Goal: Transaction & Acquisition: Purchase product/service

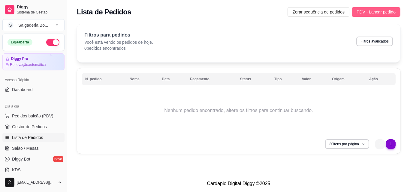
click at [371, 14] on span "PDV - Lançar pedido" at bounding box center [375, 12] width 39 height 7
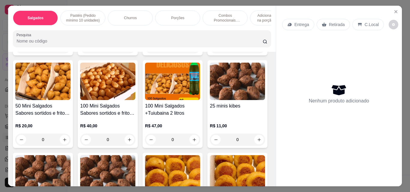
scroll to position [116, 0]
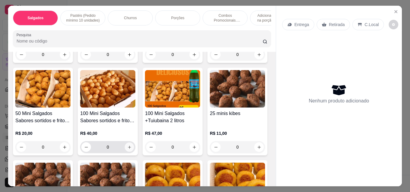
click at [132, 145] on icon "increase-product-quantity" at bounding box center [129, 147] width 4 height 4
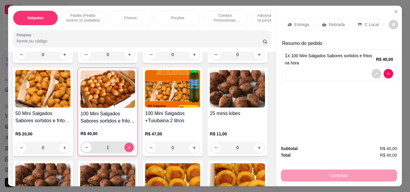
click at [131, 145] on icon "increase-product-quantity" at bounding box center [129, 147] width 4 height 4
type input "4"
click at [329, 23] on p "Retirada" at bounding box center [337, 25] width 16 height 6
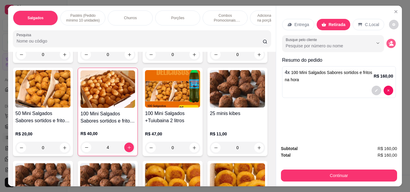
click at [388, 45] on button "decrease-product-quantity" at bounding box center [390, 43] width 9 height 9
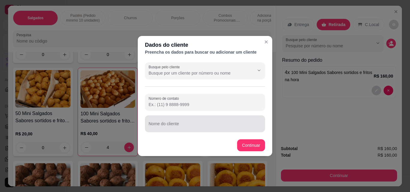
click at [209, 124] on input "Nome do cliente" at bounding box center [204, 126] width 113 height 6
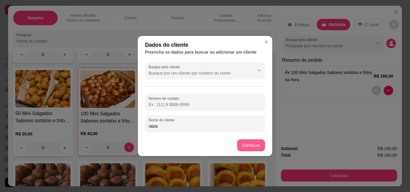
type input "raiza"
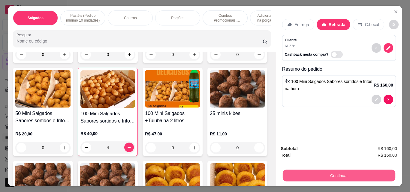
click at [302, 172] on button "Continuar" at bounding box center [338, 176] width 112 height 12
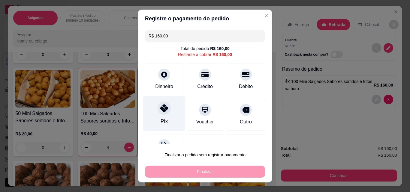
click at [150, 117] on div "Pix" at bounding box center [164, 113] width 42 height 35
type input "R$ 0,00"
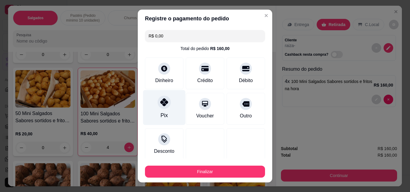
click at [165, 112] on div "Pix" at bounding box center [164, 107] width 42 height 35
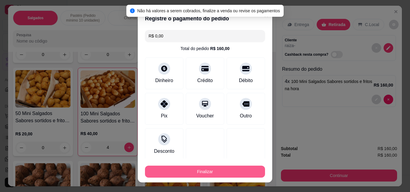
click at [232, 173] on button "Finalizar" at bounding box center [205, 172] width 120 height 12
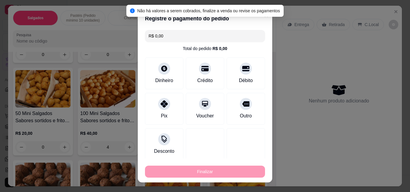
type input "0"
type input "-R$ 160,00"
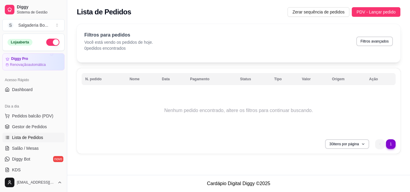
click at [390, 146] on li "next page button" at bounding box center [391, 144] width 10 height 10
click at [390, 146] on ul "0" at bounding box center [385, 144] width 20 height 10
click at [38, 120] on button "Pedidos balcão (PDV)" at bounding box center [33, 116] width 62 height 10
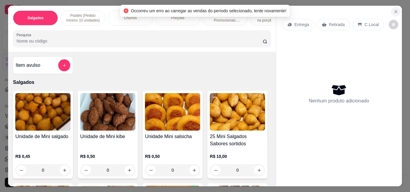
click at [394, 10] on icon "Close" at bounding box center [395, 11] width 2 height 2
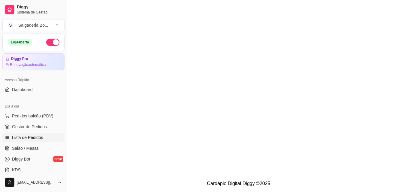
click at [33, 140] on span "Lista de Pedidos" at bounding box center [27, 138] width 31 height 6
click at [29, 138] on span "Lista de Pedidos" at bounding box center [27, 138] width 31 height 6
click at [28, 126] on span "Gestor de Pedidos" at bounding box center [29, 127] width 35 height 6
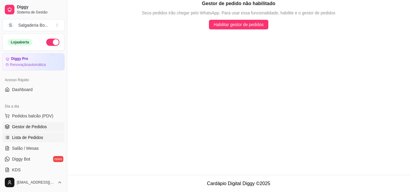
click at [31, 136] on span "Lista de Pedidos" at bounding box center [27, 138] width 31 height 6
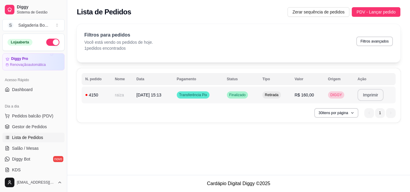
click at [366, 95] on button "Imprimir" at bounding box center [370, 95] width 26 height 12
click at [369, 96] on button "Imprimir" at bounding box center [370, 95] width 25 height 12
click at [370, 14] on span "PDV - Lançar pedido" at bounding box center [375, 12] width 39 height 7
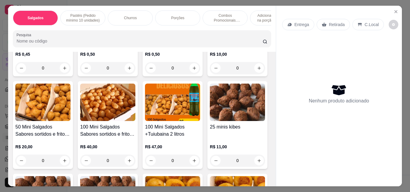
scroll to position [103, 0]
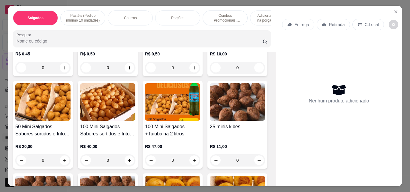
click at [135, 144] on p "R$ 40,00" at bounding box center [107, 147] width 55 height 6
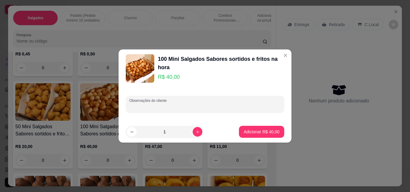
click at [181, 104] on input "Observações do cliente" at bounding box center [204, 107] width 151 height 6
type input "1"
type input "coxinhas"
click at [274, 133] on button "Adicionar R$ 40,00" at bounding box center [261, 132] width 44 height 12
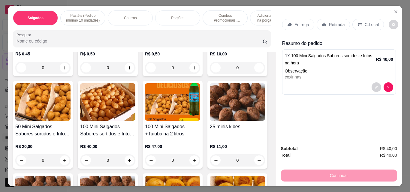
click at [135, 138] on div "R$ 40,00 0" at bounding box center [107, 152] width 55 height 29
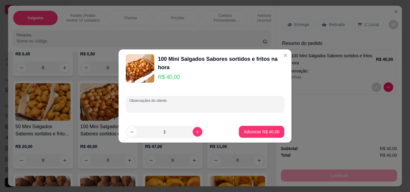
click at [173, 104] on input "Observações do cliente" at bounding box center [204, 107] width 151 height 6
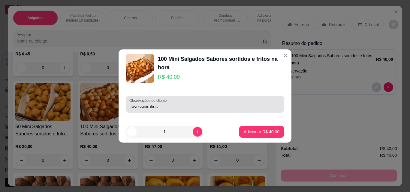
click at [168, 110] on div "travesseiirnhos" at bounding box center [204, 104] width 151 height 12
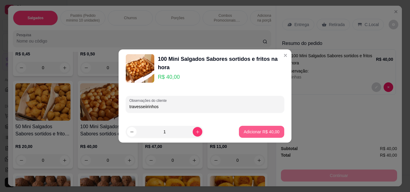
type input "travesseiirinhos"
click at [247, 133] on p "Adicionar R$ 40,00" at bounding box center [261, 132] width 35 height 6
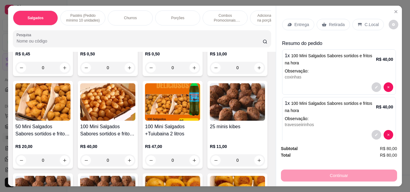
click at [135, 138] on div "R$ 40,00 0" at bounding box center [107, 152] width 55 height 29
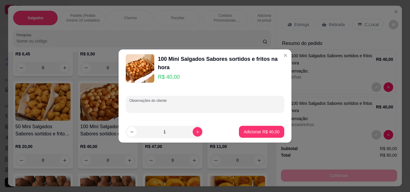
click at [178, 104] on input "Observações do cliente" at bounding box center [204, 107] width 151 height 6
type input "bolinha de queijo"
click at [247, 129] on button "Adicionar R$ 40,00" at bounding box center [261, 132] width 45 height 12
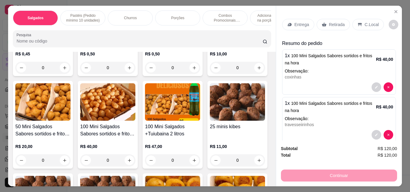
click at [300, 22] on p "Entrega" at bounding box center [301, 25] width 15 height 6
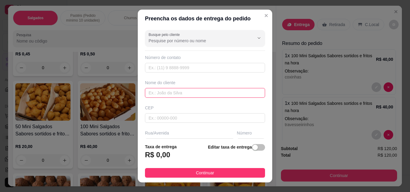
click at [207, 92] on input "text" at bounding box center [205, 93] width 120 height 10
type input "[PERSON_NAME]"
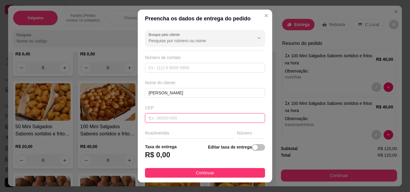
click at [185, 121] on input "text" at bounding box center [205, 118] width 120 height 10
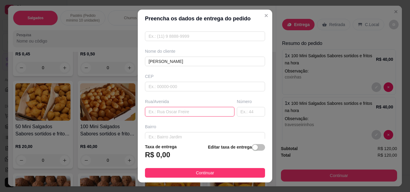
click at [174, 114] on input "text" at bounding box center [189, 112] width 89 height 10
type input "rua [PERSON_NAME]"
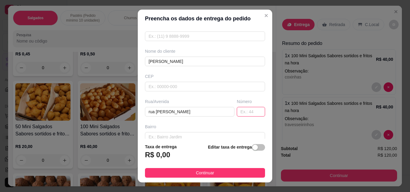
click at [240, 115] on input "text" at bounding box center [251, 112] width 28 height 10
type input "46"
click at [211, 137] on input "text" at bounding box center [205, 137] width 120 height 10
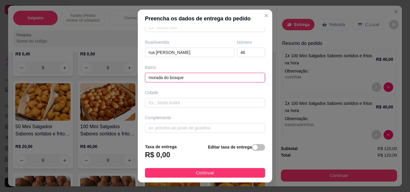
scroll to position [10, 0]
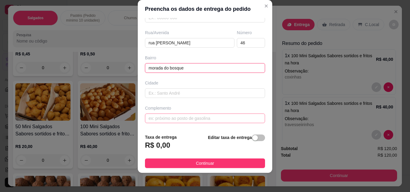
type input "morada do bosque"
click at [205, 120] on input "text" at bounding box center [205, 119] width 120 height 10
type input "quadra 26"
click at [256, 137] on span "button" at bounding box center [258, 138] width 13 height 7
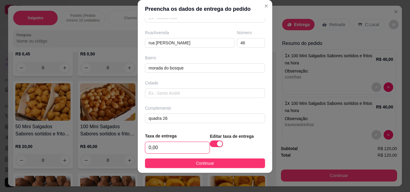
click at [170, 147] on input "0,00" at bounding box center [177, 147] width 64 height 11
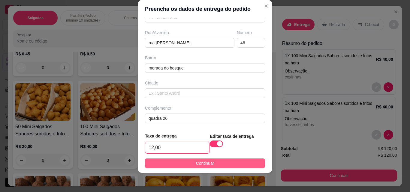
type input "12,00"
click at [196, 163] on span "Continuar" at bounding box center [205, 163] width 18 height 7
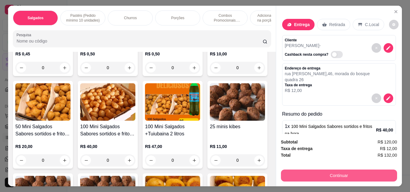
click at [343, 173] on button "Continuar" at bounding box center [339, 176] width 116 height 12
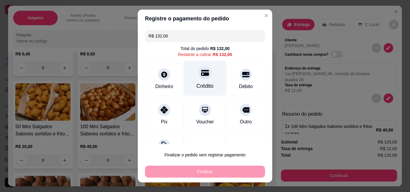
click at [204, 78] on div "Crédito" at bounding box center [205, 78] width 42 height 35
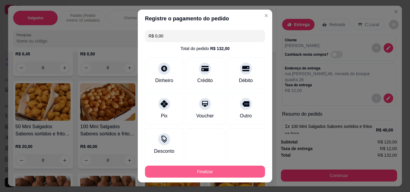
click at [227, 172] on button "Finalizar" at bounding box center [205, 172] width 120 height 12
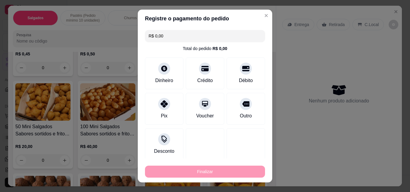
type input "-R$ 132,00"
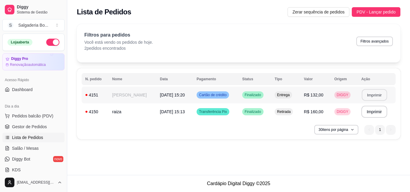
click at [375, 89] on button "Imprimir" at bounding box center [373, 95] width 25 height 12
click at [369, 97] on button "Imprimir" at bounding box center [374, 95] width 26 height 12
click at [379, 95] on button "Imprimir" at bounding box center [373, 95] width 25 height 12
click at [375, 13] on span "PDV - Lançar pedido" at bounding box center [375, 12] width 39 height 7
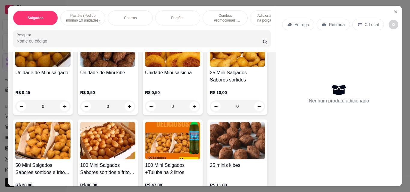
scroll to position [64, 0]
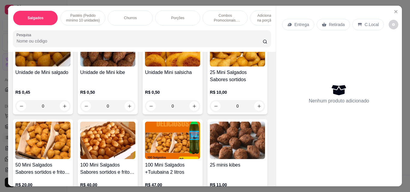
click at [135, 143] on img at bounding box center [107, 140] width 55 height 37
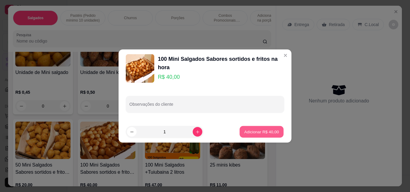
click at [257, 134] on p "Adicionar R$ 40,00" at bounding box center [261, 132] width 35 height 6
type input "1"
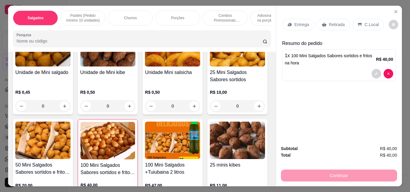
click at [333, 25] on div "Retirada" at bounding box center [332, 24] width 33 height 11
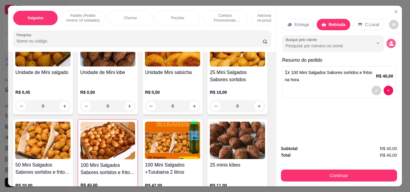
click at [389, 44] on icon "decrease-product-quantity" at bounding box center [391, 45] width 4 height 2
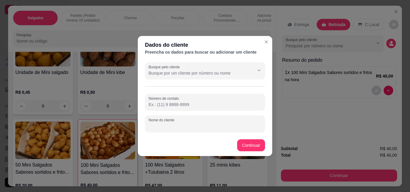
click at [228, 125] on input "Nome do cliente" at bounding box center [204, 126] width 113 height 6
type input "[PERSON_NAME]"
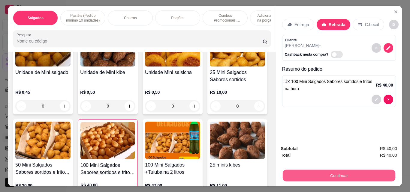
click at [338, 177] on button "Continuar" at bounding box center [338, 176] width 112 height 12
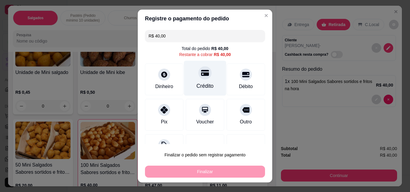
click at [200, 81] on div "Crédito" at bounding box center [205, 78] width 42 height 35
type input "R$ 0,00"
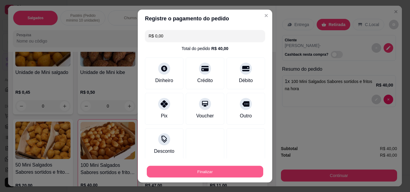
click at [228, 176] on button "Finalizar" at bounding box center [205, 172] width 116 height 12
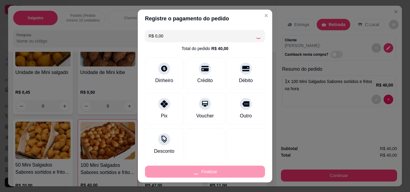
type input "0"
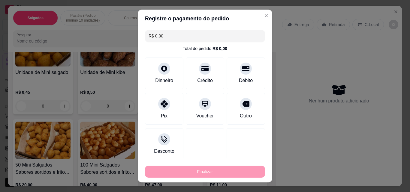
type input "-R$ 40,00"
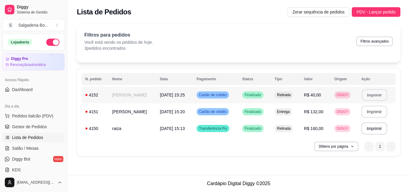
click at [379, 95] on button "Imprimir" at bounding box center [373, 95] width 25 height 12
click at [377, 96] on button "Imprimir" at bounding box center [373, 95] width 25 height 12
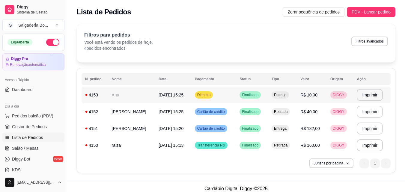
click at [235, 93] on td "Dinheiro" at bounding box center [213, 95] width 45 height 17
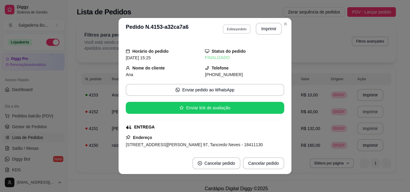
click at [238, 29] on button "Editar pedido" at bounding box center [237, 28] width 28 height 9
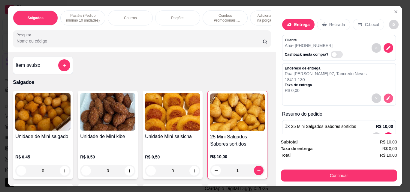
click at [385, 96] on icon "decrease-product-quantity" at bounding box center [387, 98] width 5 height 5
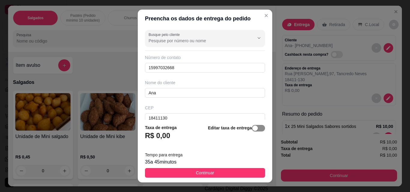
click at [252, 129] on div "button" at bounding box center [254, 128] width 5 height 5
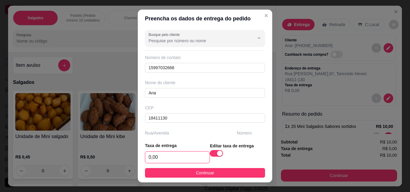
click at [175, 160] on input "0,00" at bounding box center [177, 157] width 64 height 11
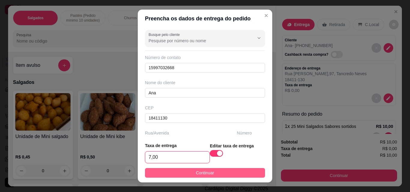
type input "7,00"
click at [204, 173] on span "Continuar" at bounding box center [205, 173] width 18 height 7
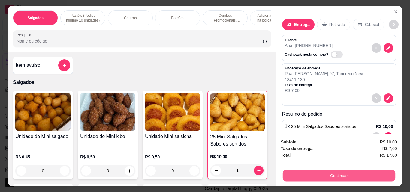
click at [331, 170] on button "Continuar" at bounding box center [338, 176] width 112 height 12
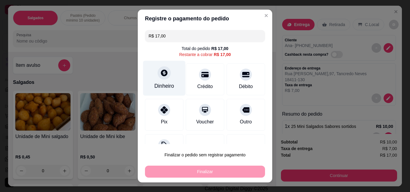
click at [163, 88] on div "Dinheiro" at bounding box center [164, 86] width 20 height 8
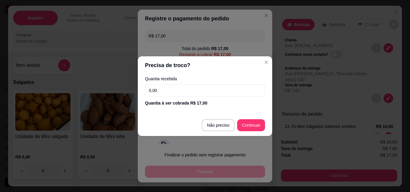
click at [193, 92] on input "0,00" at bounding box center [205, 91] width 120 height 12
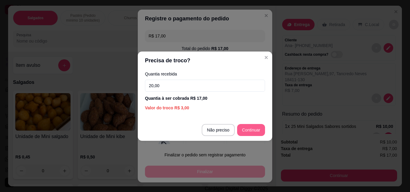
type input "20,00"
type input "R$ 0,00"
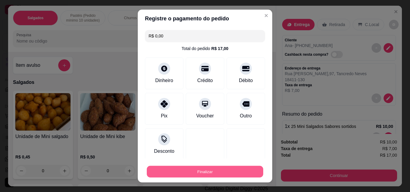
click at [229, 169] on button "Finalizar" at bounding box center [205, 172] width 116 height 12
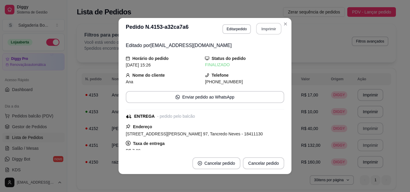
click at [264, 27] on button "Imprimir" at bounding box center [268, 29] width 25 height 12
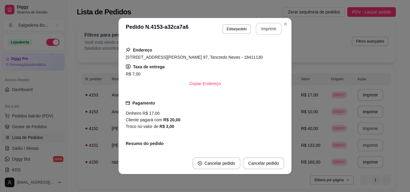
scroll to position [78, 0]
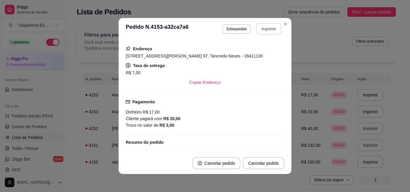
click at [271, 28] on button "Imprimir" at bounding box center [268, 29] width 25 height 12
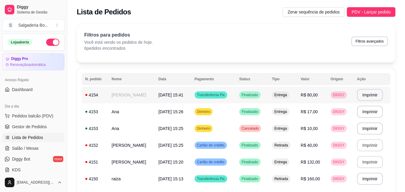
click at [297, 95] on td "Entrega" at bounding box center [282, 95] width 29 height 17
click at [139, 98] on td "[PERSON_NAME]" at bounding box center [131, 95] width 47 height 17
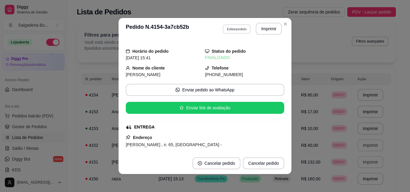
click at [239, 31] on button "Editar pedido" at bounding box center [237, 28] width 28 height 9
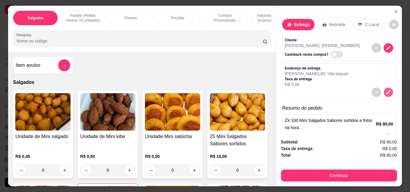
click at [385, 90] on icon "decrease-product-quantity" at bounding box center [387, 92] width 5 height 5
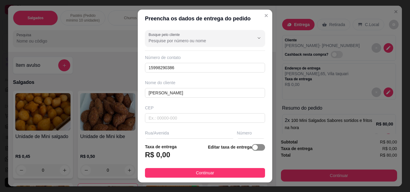
click at [252, 150] on button "button" at bounding box center [258, 147] width 13 height 7
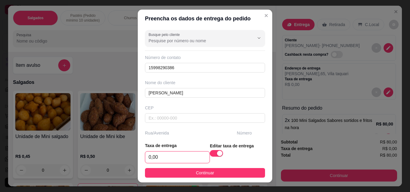
click at [177, 158] on input "0,00" at bounding box center [177, 157] width 64 height 11
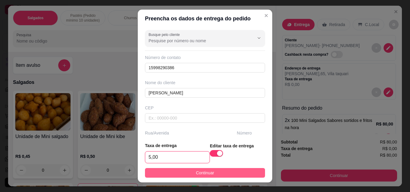
type input "5,00"
click at [212, 171] on button "Continuar" at bounding box center [205, 173] width 120 height 10
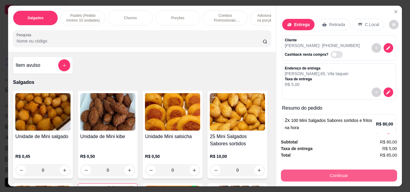
click at [331, 170] on button "Continuar" at bounding box center [339, 176] width 116 height 12
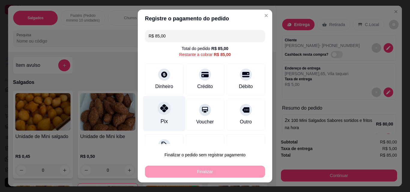
click at [162, 110] on icon at bounding box center [164, 108] width 8 height 8
type input "R$ 0,00"
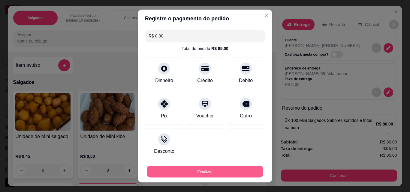
click at [223, 174] on button "Finalizar" at bounding box center [205, 172] width 116 height 12
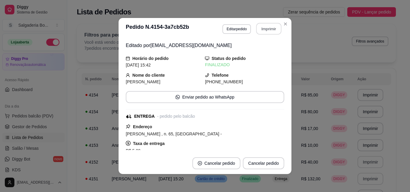
click at [266, 28] on button "Imprimir" at bounding box center [268, 29] width 25 height 12
click at [263, 29] on button "Imprimir" at bounding box center [269, 29] width 26 height 12
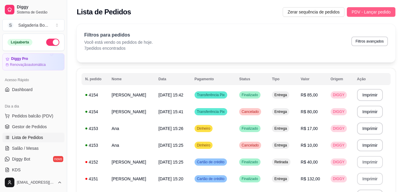
click at [379, 12] on span "PDV - Lançar pedido" at bounding box center [371, 12] width 39 height 7
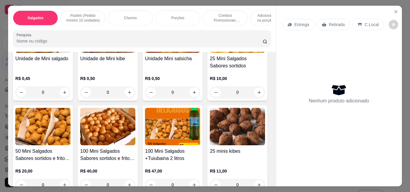
scroll to position [79, 0]
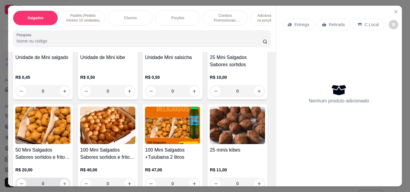
click at [67, 182] on icon "increase-product-quantity" at bounding box center [64, 184] width 4 height 4
type input "1"
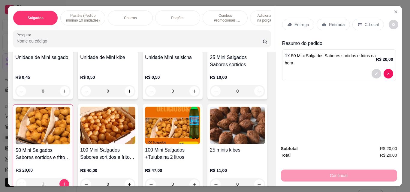
click at [299, 22] on p "Entrega" at bounding box center [301, 25] width 15 height 6
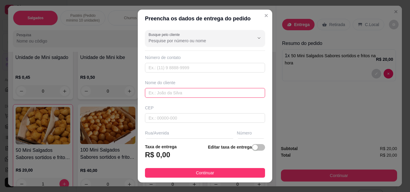
click at [205, 93] on input "text" at bounding box center [205, 93] width 120 height 10
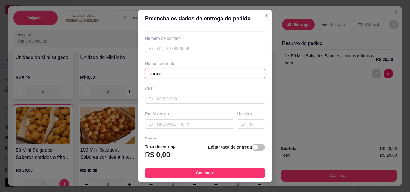
scroll to position [20, 0]
type input "vinicius"
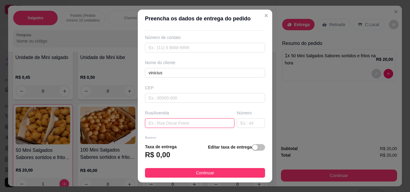
click at [184, 126] on input "text" at bounding box center [189, 123] width 89 height 10
type input "[PERSON_NAME]"
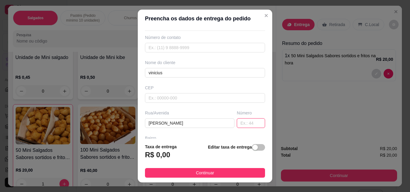
click at [237, 125] on input "text" at bounding box center [251, 123] width 28 height 10
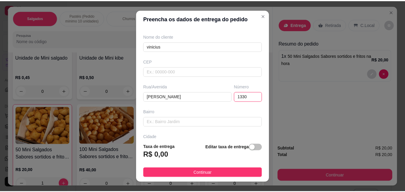
scroll to position [50, 0]
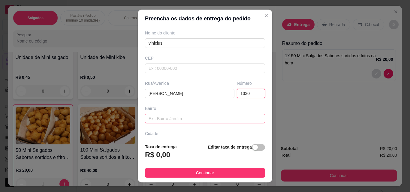
type input "1330"
click at [204, 118] on input "text" at bounding box center [205, 119] width 120 height 10
type input "prox ao max bom"
click at [255, 147] on span "button" at bounding box center [258, 147] width 13 height 7
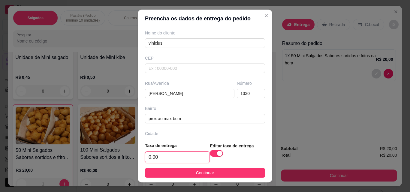
click at [161, 157] on input "0,00" at bounding box center [177, 157] width 64 height 11
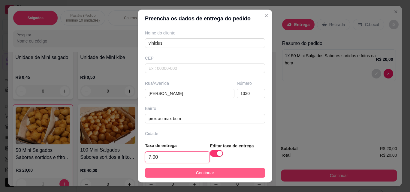
type input "7,00"
click at [178, 173] on button "Continuar" at bounding box center [205, 173] width 120 height 10
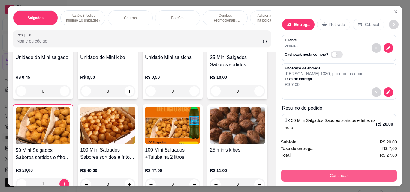
click at [330, 174] on button "Continuar" at bounding box center [339, 176] width 116 height 12
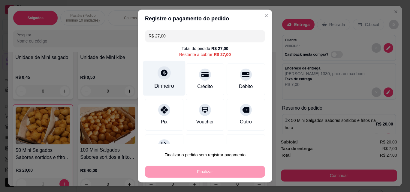
click at [159, 78] on div at bounding box center [163, 72] width 13 height 13
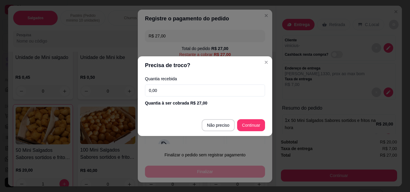
click at [174, 91] on input "0,00" at bounding box center [205, 91] width 120 height 12
type input "0,30"
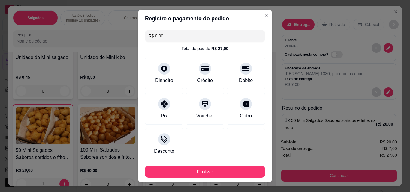
type input "R$ 0,00"
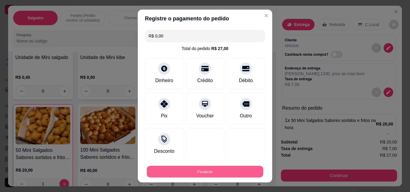
click at [228, 167] on button "Finalizar" at bounding box center [205, 172] width 116 height 12
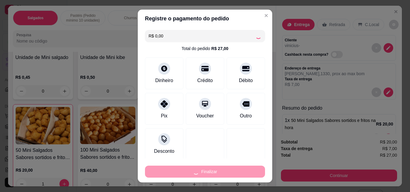
type input "0"
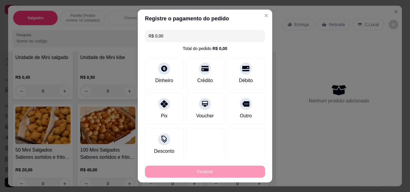
type input "-R$ 27,00"
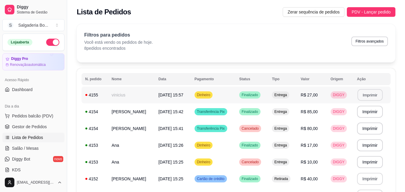
click at [373, 97] on button "Imprimir" at bounding box center [370, 95] width 25 height 12
click at [363, 92] on button "Imprimir" at bounding box center [370, 95] width 25 height 12
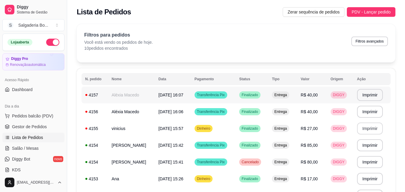
click at [275, 98] on td "Entrega" at bounding box center [282, 95] width 29 height 17
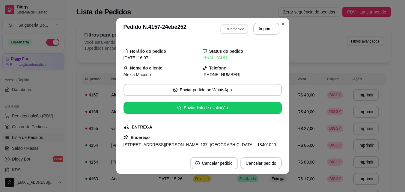
click at [237, 31] on button "Editar pedido" at bounding box center [234, 28] width 28 height 9
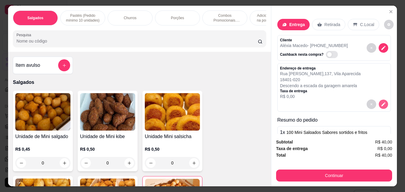
click at [381, 104] on icon "decrease-product-quantity" at bounding box center [383, 104] width 5 height 5
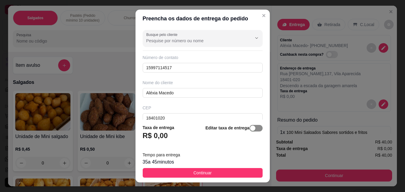
click at [253, 152] on div "Tempo para entrega 35 a 45 minutos" at bounding box center [203, 158] width 120 height 14
click at [175, 136] on div "Taxa de entrega R$ 0,00 Editar taxa de entrega" at bounding box center [203, 134] width 120 height 20
click at [253, 128] on span "button" at bounding box center [256, 128] width 13 height 7
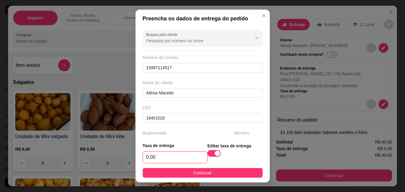
click at [167, 162] on input "0,00" at bounding box center [175, 157] width 64 height 11
type input "7,00"
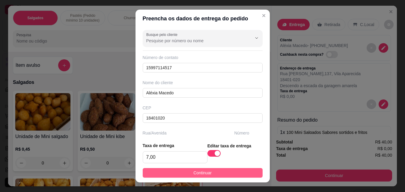
click at [194, 173] on span "Continuar" at bounding box center [202, 173] width 18 height 7
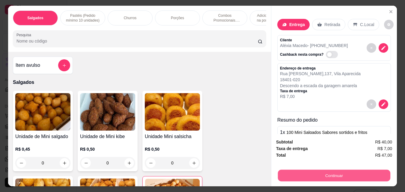
click at [326, 171] on button "Continuar" at bounding box center [334, 176] width 112 height 12
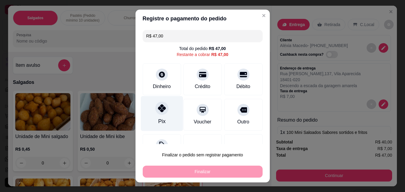
click at [165, 108] on div at bounding box center [161, 108] width 13 height 13
type input "R$ 0,00"
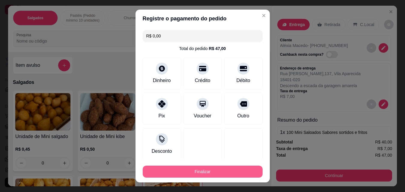
click at [220, 169] on button "Finalizar" at bounding box center [203, 172] width 120 height 12
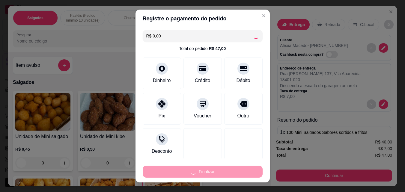
type input "0"
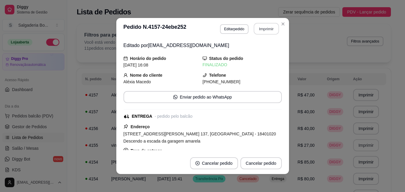
click at [272, 28] on button "Imprimir" at bounding box center [266, 29] width 25 height 12
click at [262, 30] on button "Imprimir" at bounding box center [266, 29] width 25 height 12
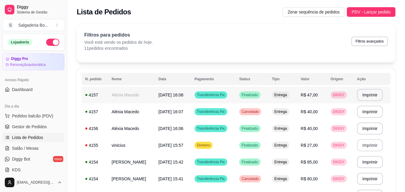
click at [236, 94] on td "Transferência Pix" at bounding box center [213, 95] width 45 height 17
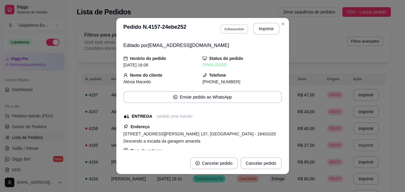
click at [238, 29] on button "Editar pedido" at bounding box center [234, 28] width 28 height 9
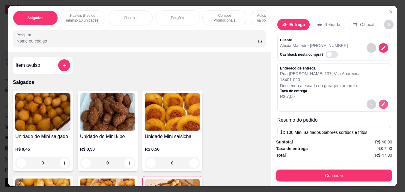
click at [381, 104] on icon "decrease-product-quantity" at bounding box center [383, 104] width 5 height 5
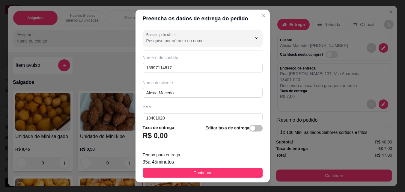
click at [168, 137] on div "R$ 0,00" at bounding box center [159, 137] width 32 height 13
click at [250, 130] on div "button" at bounding box center [252, 128] width 5 height 5
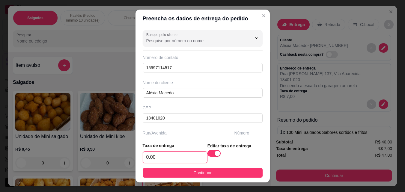
click at [180, 160] on input "0,00" at bounding box center [175, 157] width 64 height 11
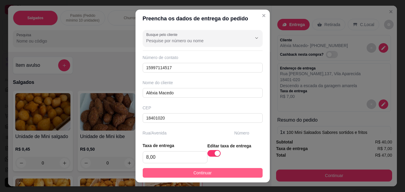
click at [196, 175] on span "Continuar" at bounding box center [202, 173] width 18 height 7
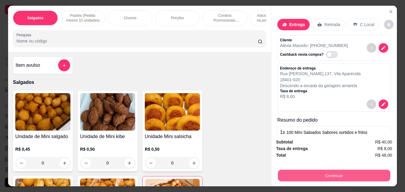
click at [317, 170] on button "Continuar" at bounding box center [334, 176] width 112 height 12
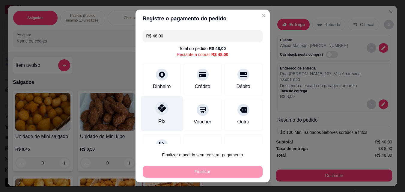
click at [156, 114] on div at bounding box center [161, 108] width 13 height 13
type input "R$ 0,00"
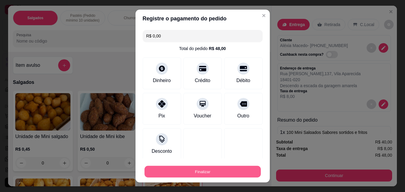
click at [230, 169] on button "Finalizar" at bounding box center [203, 172] width 116 height 12
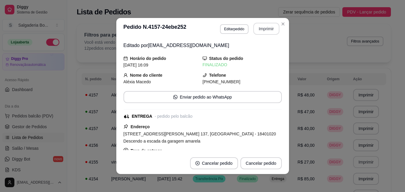
click at [263, 28] on button "Imprimir" at bounding box center [266, 29] width 26 height 12
click at [265, 28] on button "Imprimir" at bounding box center [266, 29] width 26 height 12
click at [265, 24] on button "Imprimir" at bounding box center [266, 29] width 25 height 12
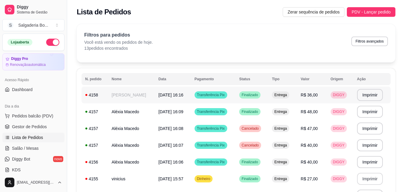
click at [268, 93] on td "Finalizado" at bounding box center [252, 95] width 33 height 17
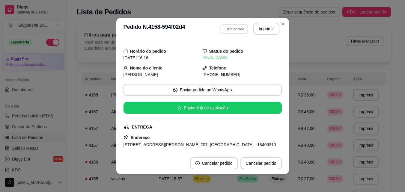
click at [235, 26] on button "Editar pedido" at bounding box center [234, 28] width 28 height 9
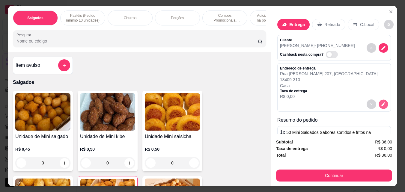
click at [383, 103] on icon "decrease-product-quantity" at bounding box center [383, 104] width 5 height 5
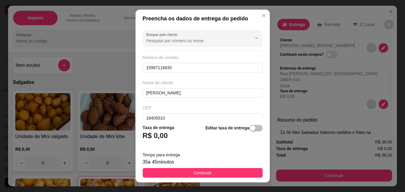
click at [250, 124] on div "Editar taxa de entrega" at bounding box center [233, 134] width 57 height 20
click at [250, 126] on div "button" at bounding box center [252, 128] width 5 height 5
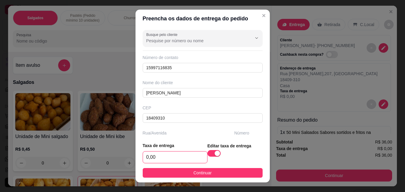
click at [190, 156] on input "0,00" at bounding box center [175, 157] width 64 height 11
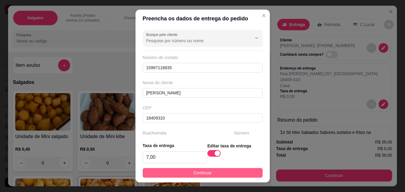
click at [211, 175] on button "Continuar" at bounding box center [203, 173] width 120 height 10
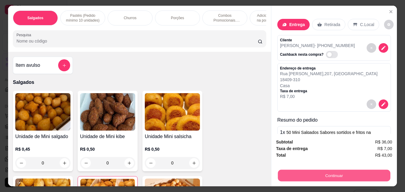
click at [345, 172] on button "Continuar" at bounding box center [334, 176] width 112 height 12
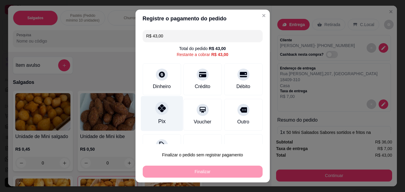
click at [168, 111] on div "Pix" at bounding box center [162, 113] width 42 height 35
type input "R$ 0,00"
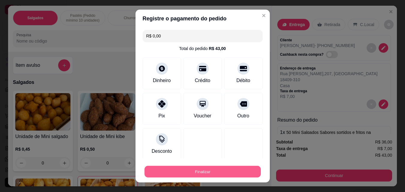
click at [218, 174] on button "Finalizar" at bounding box center [203, 172] width 116 height 12
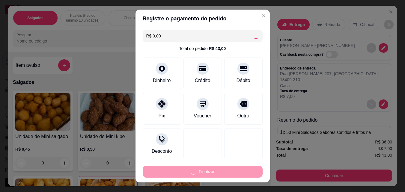
type input "0"
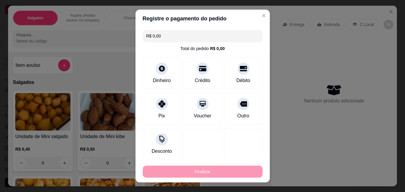
type input "-R$ 43,00"
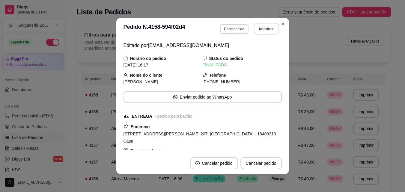
click at [269, 29] on button "Imprimir" at bounding box center [266, 29] width 25 height 12
click at [270, 31] on button "Imprimir" at bounding box center [266, 29] width 26 height 12
